Goal: Task Accomplishment & Management: Use online tool/utility

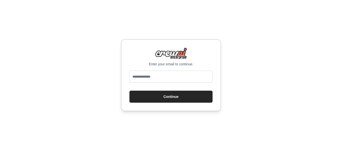
type input "**********"
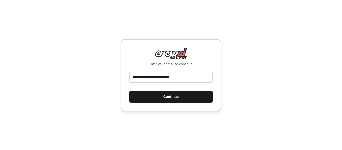
click at [178, 95] on button "Continue" at bounding box center [171, 97] width 83 height 12
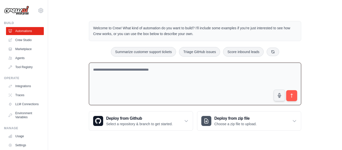
click at [135, 87] on textarea at bounding box center [195, 84] width 212 height 43
click at [19, 62] on link "Agents" at bounding box center [26, 58] width 38 height 8
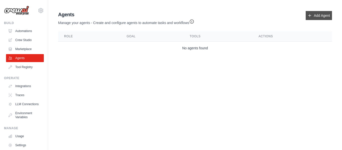
click at [315, 20] on link "Add Agent" at bounding box center [319, 15] width 26 height 9
click at [314, 17] on link "Add Agent" at bounding box center [319, 15] width 26 height 9
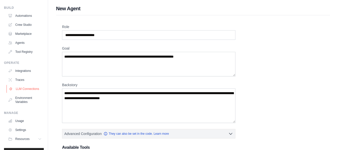
scroll to position [30, 0]
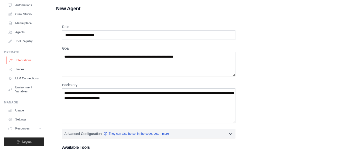
click at [31, 58] on link "Integrations" at bounding box center [26, 60] width 38 height 8
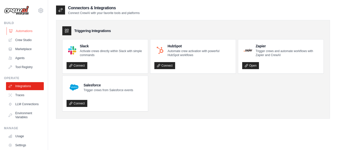
click at [19, 32] on link "Automations" at bounding box center [26, 31] width 38 height 8
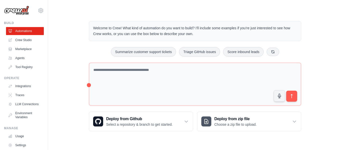
click at [264, 118] on div "Step 1 Create an automation Describe the automation you want to build, select a…" at bounding box center [288, 120] width 83 height 31
click at [222, 119] on h3 "Deploy from zip file" at bounding box center [235, 119] width 42 height 6
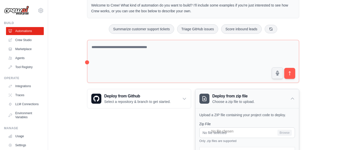
scroll to position [75, 0]
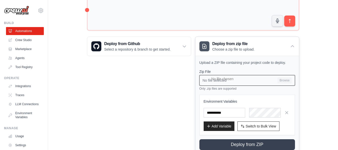
click at [284, 82] on input "No file selected Browse" at bounding box center [248, 80] width 96 height 11
click at [255, 49] on p "Choose a zip file to upload." at bounding box center [234, 49] width 42 height 5
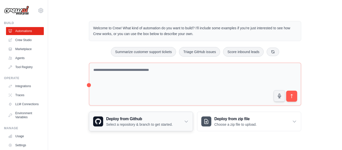
click at [158, 125] on p "Select a repository & branch to get started." at bounding box center [139, 124] width 66 height 5
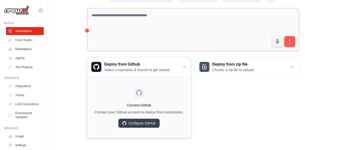
scroll to position [56, 0]
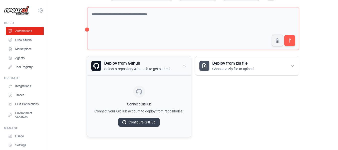
click at [175, 64] on div "Deploy from Github Select a repository & branch to get started." at bounding box center [139, 65] width 104 height 19
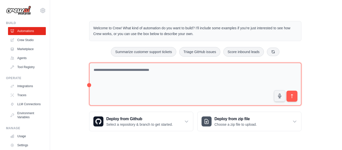
scroll to position [0, 0]
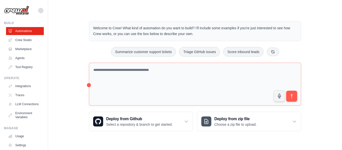
click at [257, 125] on p "Describe the automation you want to build, select an example option, or use the…" at bounding box center [286, 127] width 78 height 16
click at [279, 119] on p "Describe the automation you want to build, select an example option, or use the…" at bounding box center [286, 127] width 78 height 16
click at [301, 122] on p "Describe the automation you want to build, select an example option, or use the…" at bounding box center [286, 127] width 78 height 16
click at [295, 122] on p "Describe the automation you want to build, select an example option, or use the…" at bounding box center [286, 127] width 78 height 16
